Goal: Information Seeking & Learning: Learn about a topic

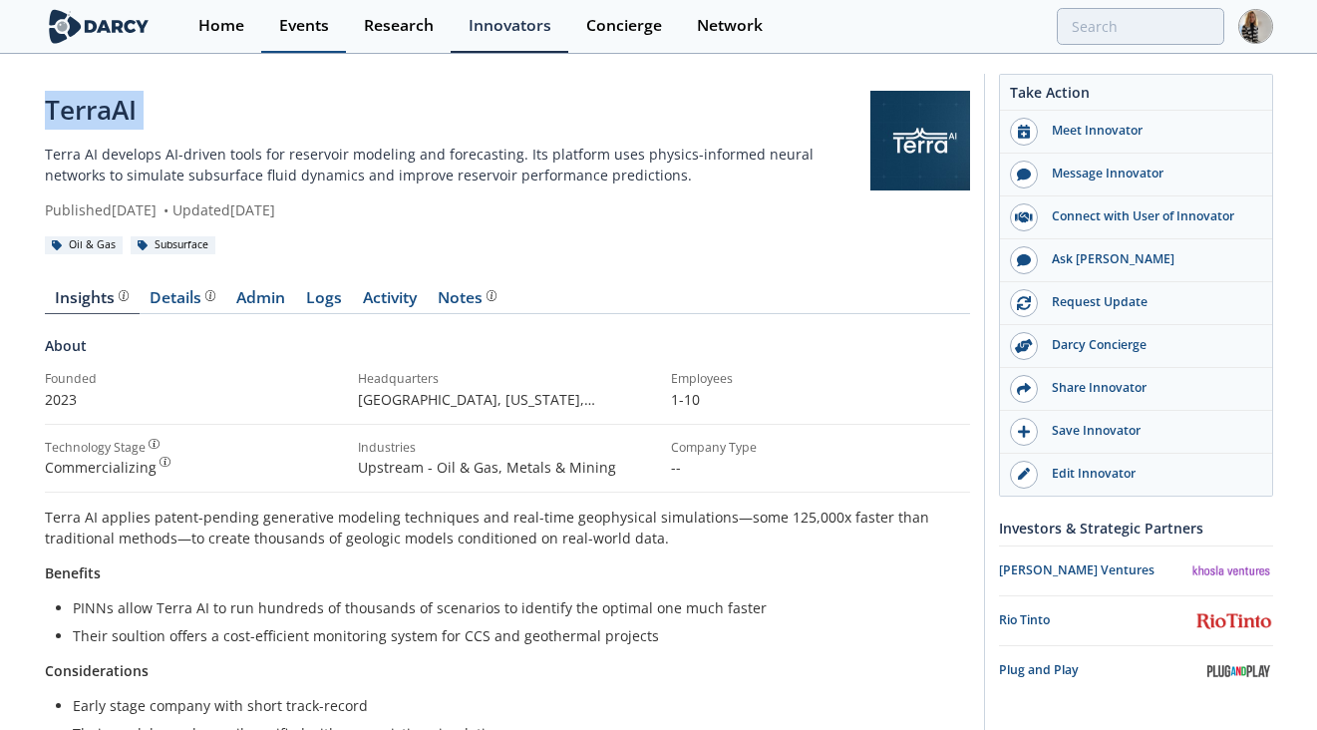
click at [302, 24] on div "Events" at bounding box center [304, 26] width 50 height 16
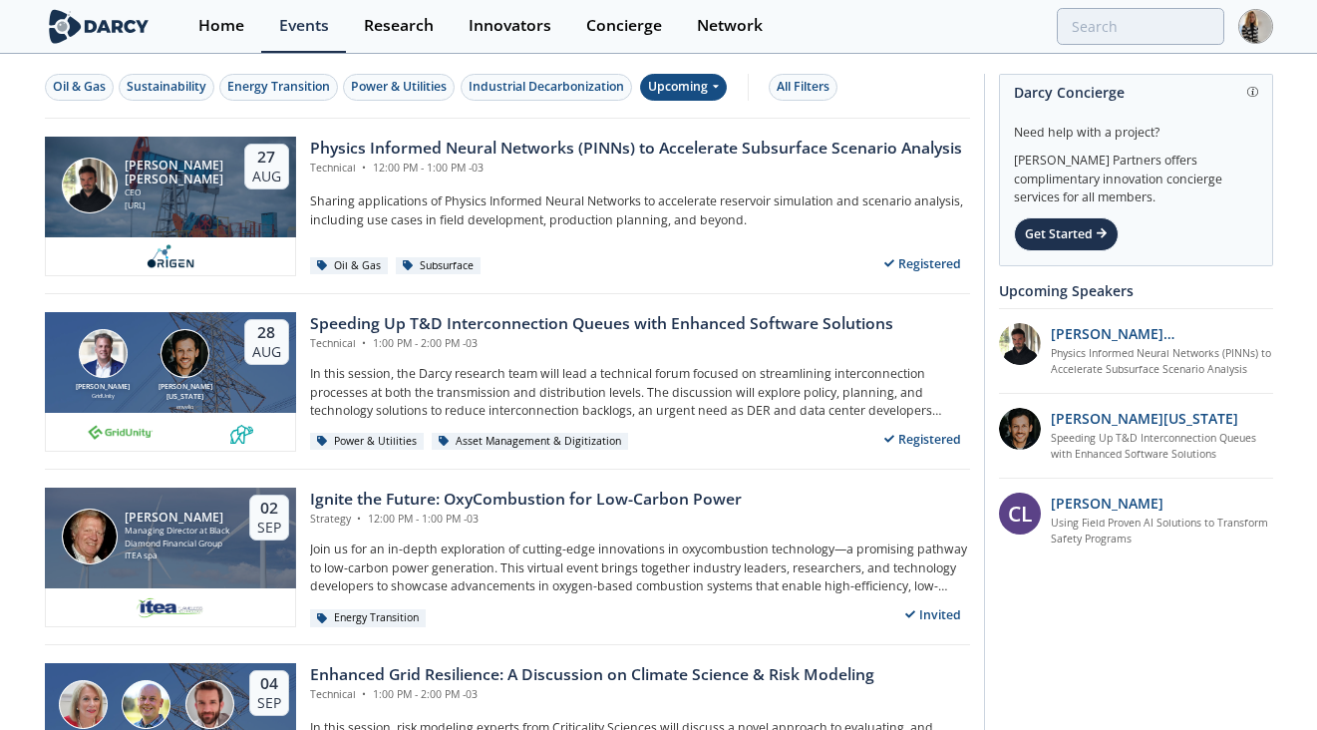
click at [688, 80] on div "Upcoming" at bounding box center [683, 87] width 87 height 27
click at [692, 155] on div "Past" at bounding box center [708, 153] width 124 height 32
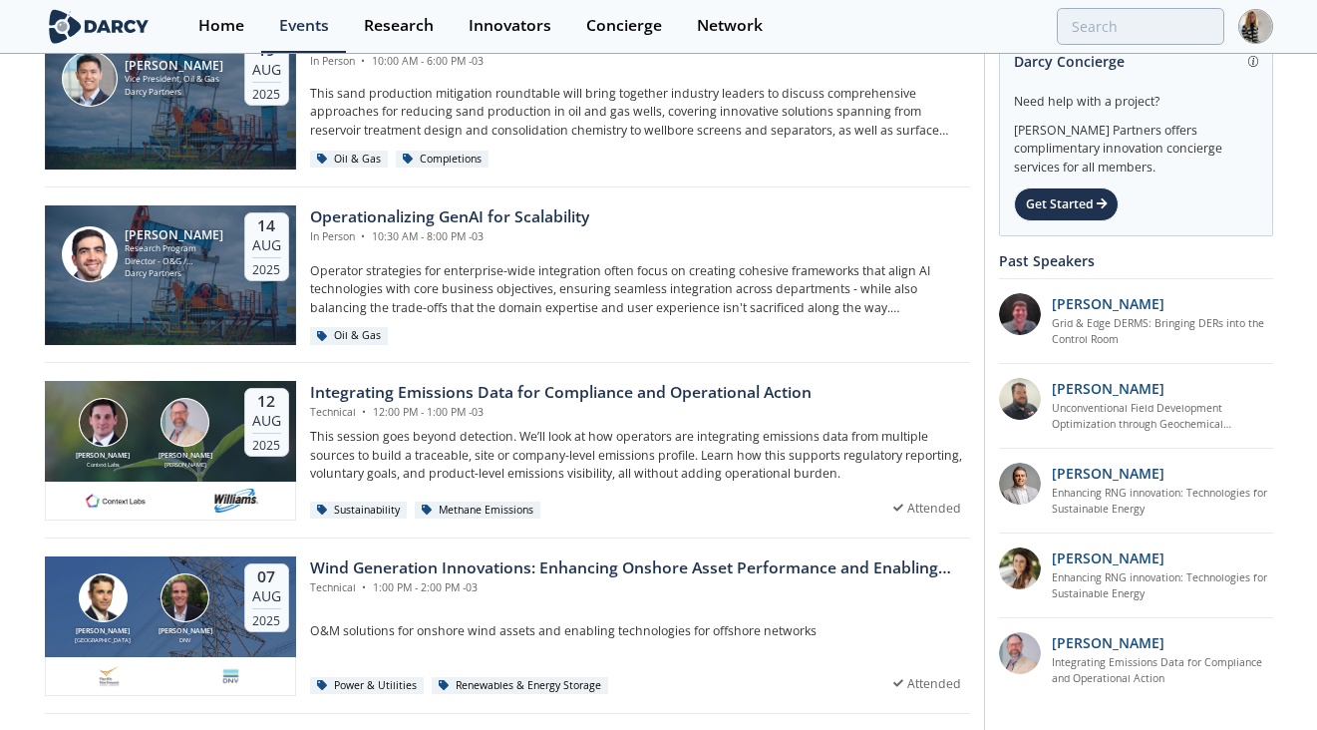
scroll to position [641, 0]
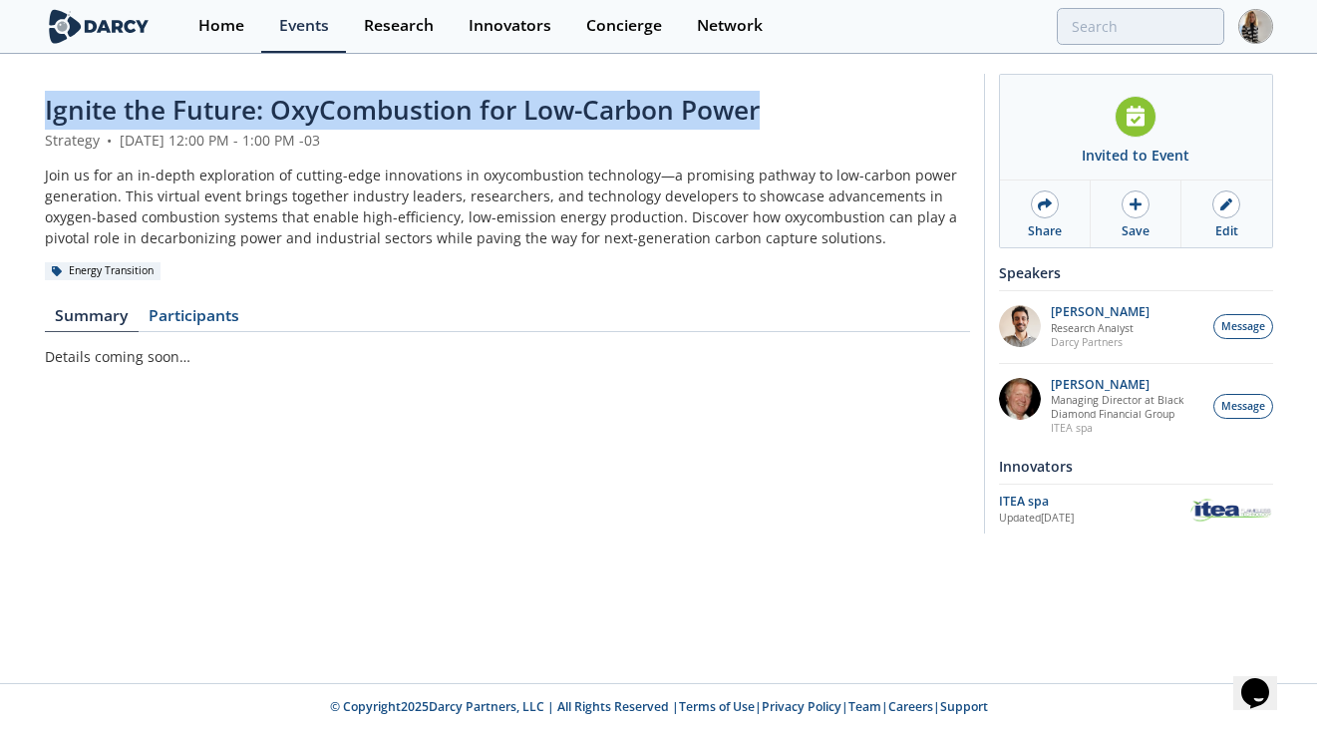
drag, startPoint x: 38, startPoint y: 103, endPoint x: 768, endPoint y: 116, distance: 729.9
click at [768, 116] on div "Ignite the Future: OxyCombustion for Low-Carbon Power Strategy • September 2, 2…" at bounding box center [658, 308] width 1317 height 505
copy span "Ignite the Future: OxyCombustion for Low-Carbon Power"
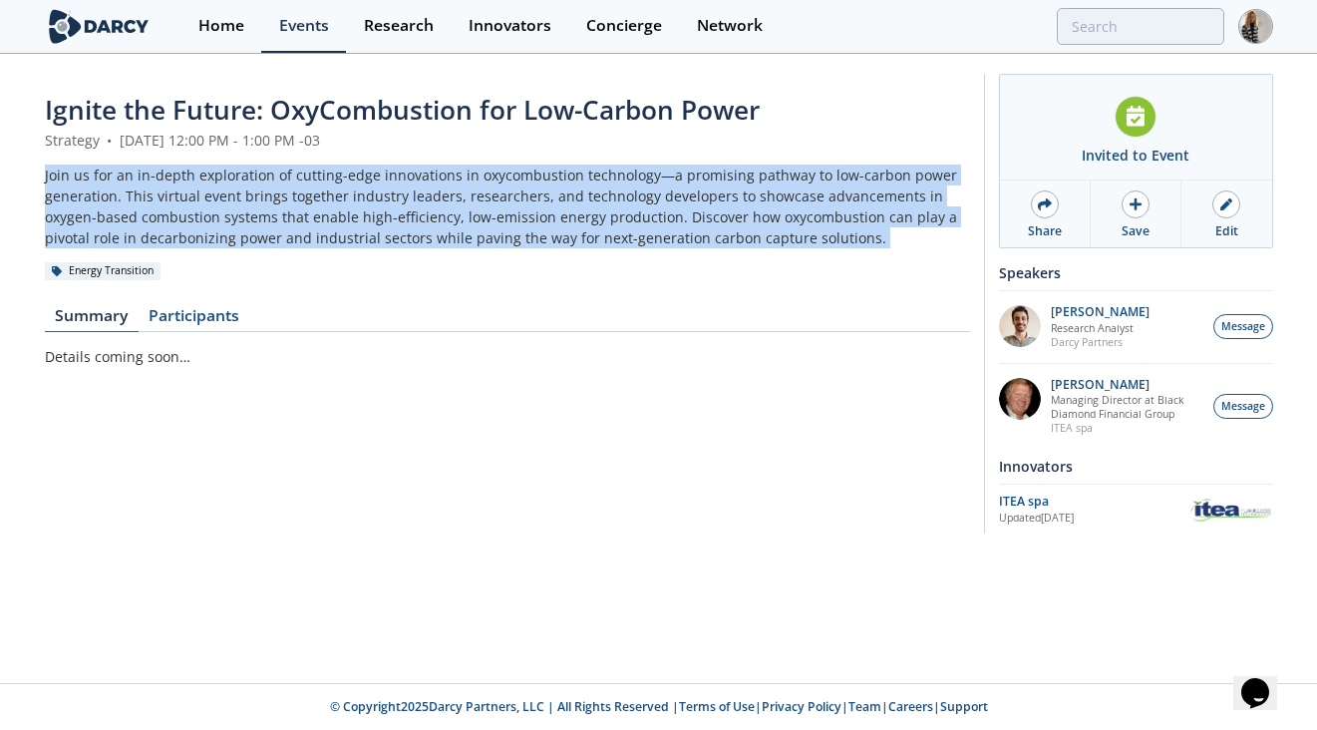
drag, startPoint x: 37, startPoint y: 172, endPoint x: 757, endPoint y: 257, distance: 724.8
click at [757, 257] on div "Ignite the Future: OxyCombustion for Low-Carbon Power Strategy • September 2, 2…" at bounding box center [658, 308] width 1317 height 505
copy header "Join us for an in-depth exploration of cutting-edge innovations in oxycombustio…"
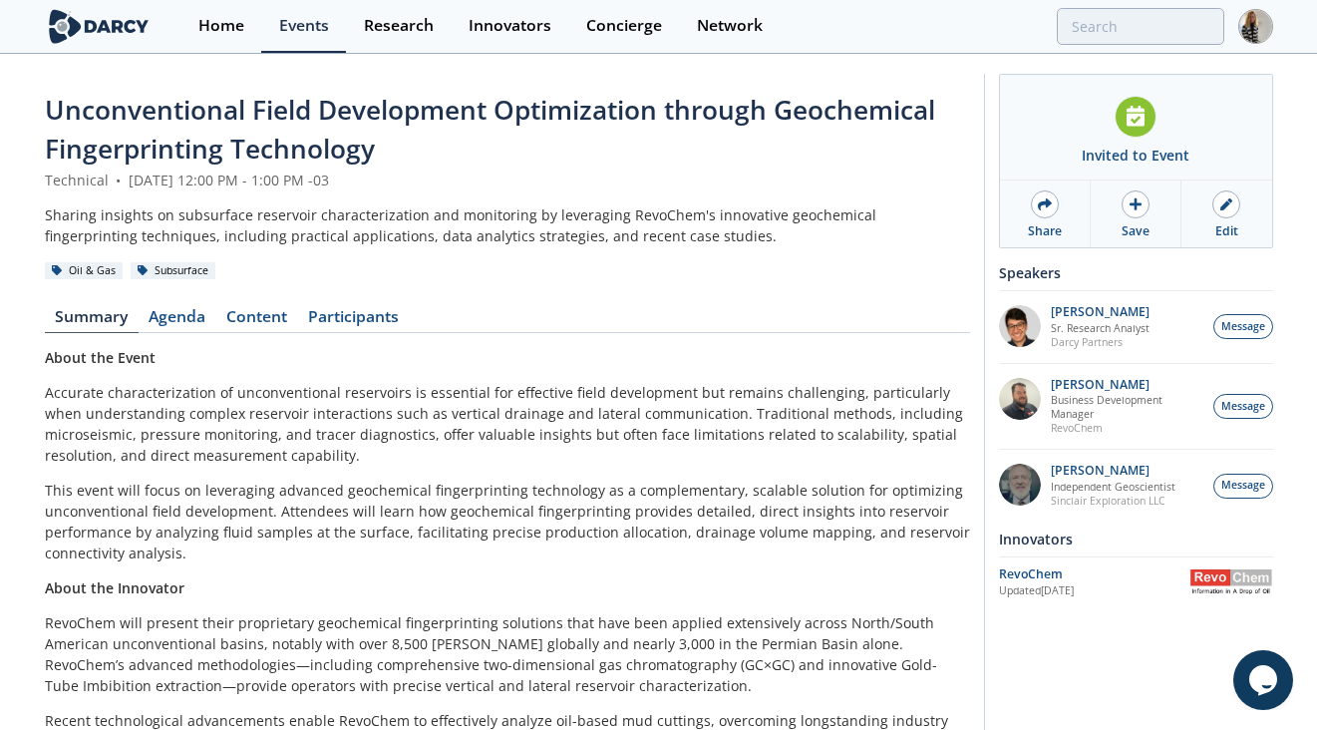
click at [182, 102] on span "Unconventional Field Development Optimization through Geochemical Fingerprintin…" at bounding box center [490, 129] width 890 height 75
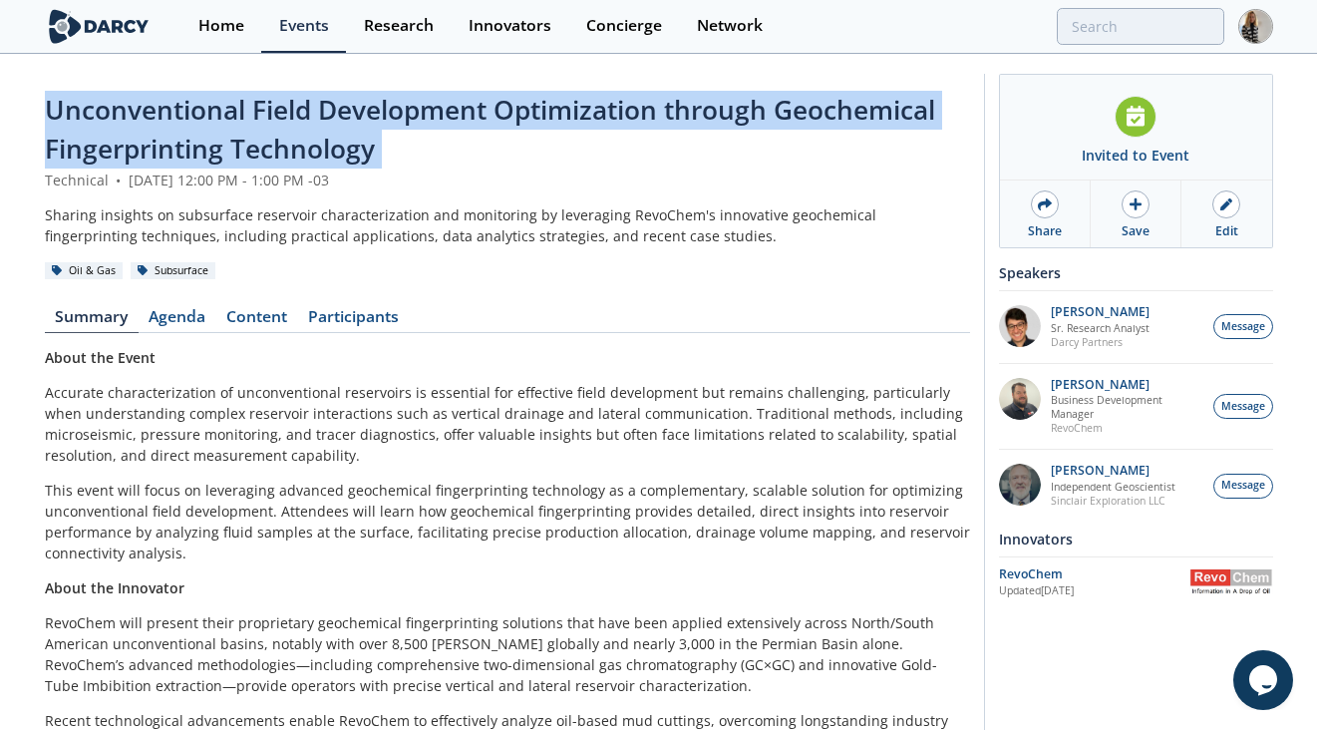
click at [182, 102] on span "Unconventional Field Development Optimization through Geochemical Fingerprintin…" at bounding box center [490, 129] width 890 height 75
copy header "Unconventional Field Development Optimization through Geochemical Fingerprintin…"
click at [257, 312] on link "Content" at bounding box center [257, 321] width 82 height 24
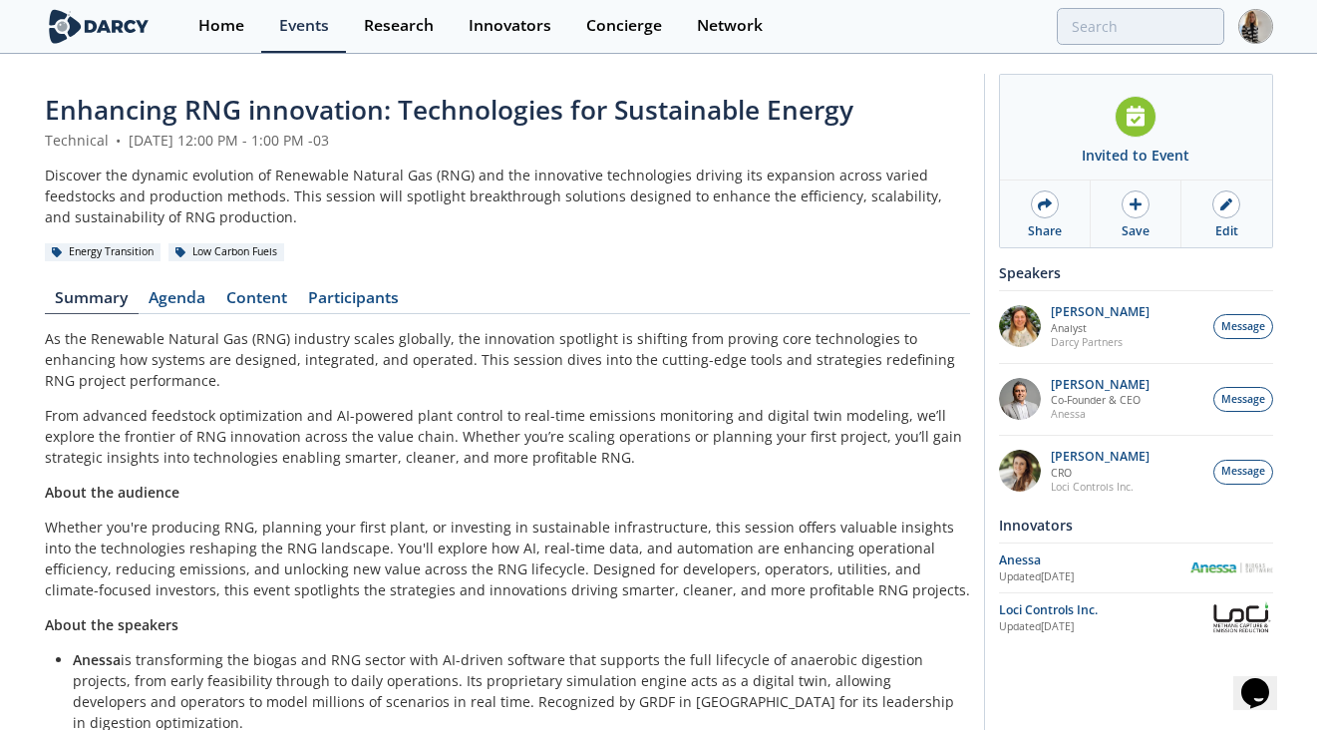
click at [217, 109] on span "Enhancing RNG innovation: Technologies for Sustainable Energy" at bounding box center [449, 110] width 809 height 36
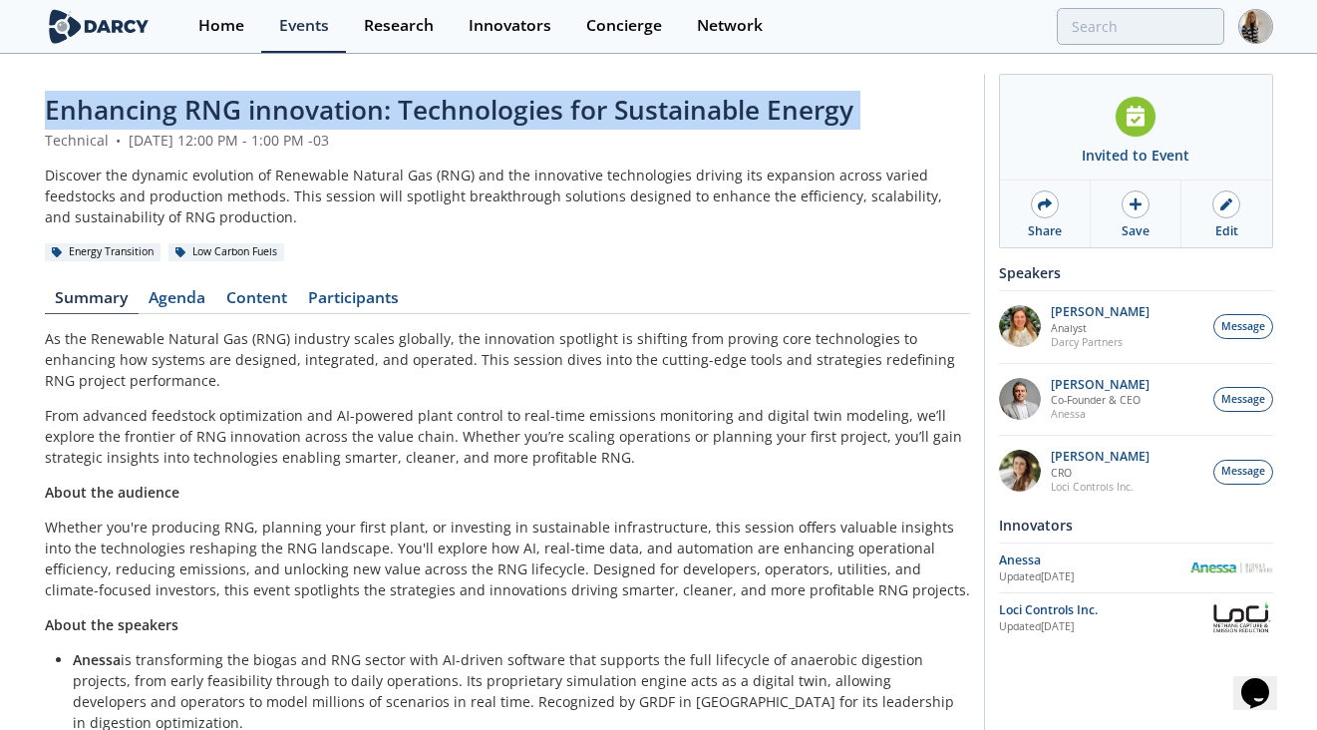
click at [217, 109] on span "Enhancing RNG innovation: Technologies for Sustainable Energy" at bounding box center [449, 110] width 809 height 36
copy header "Enhancing RNG innovation: Technologies for Sustainable Energy"
click at [255, 300] on link "Content" at bounding box center [257, 302] width 82 height 24
